Goal: Find specific page/section: Find specific page/section

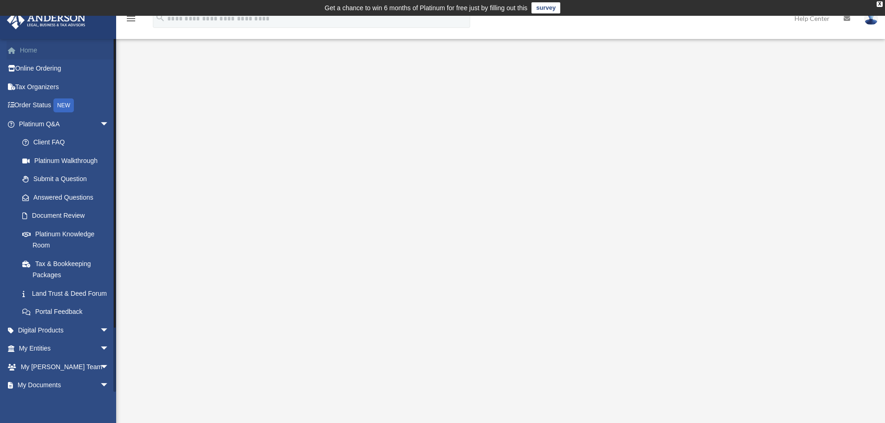
click at [33, 48] on link "Home" at bounding box center [65, 50] width 117 height 19
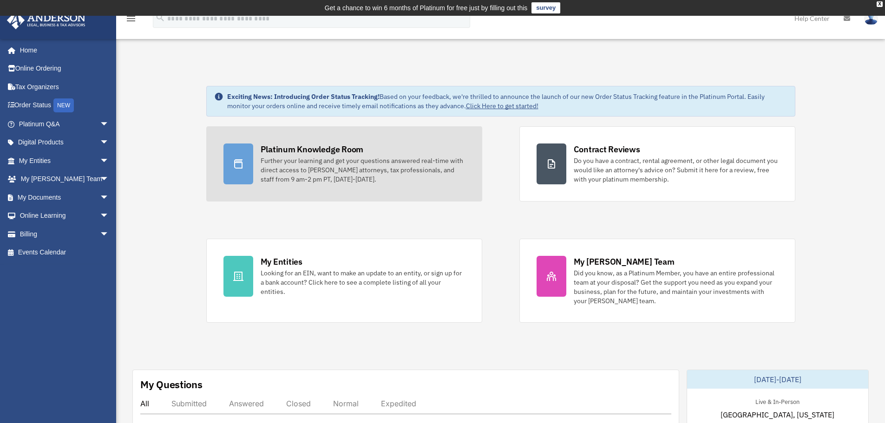
click at [288, 155] on div "Platinum Knowledge Room Further your learning and get your questions answered r…" at bounding box center [363, 164] width 204 height 40
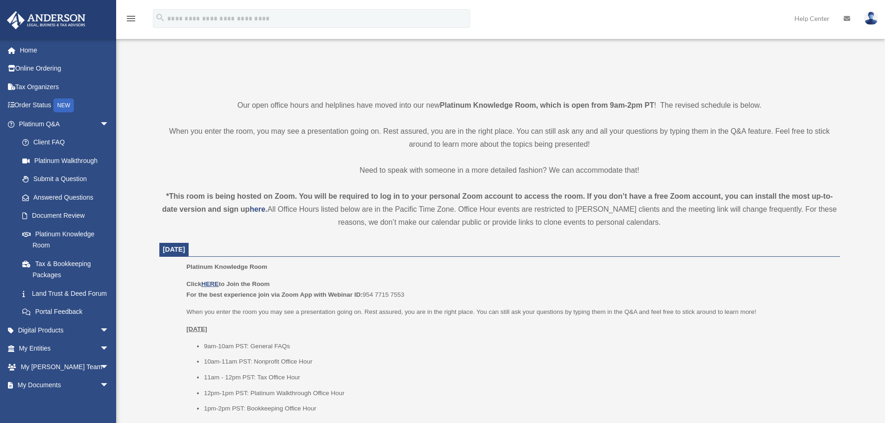
scroll to position [186, 0]
click at [209, 284] on u "HERE" at bounding box center [209, 283] width 17 height 7
